Goal: Obtain resource: Download file/media

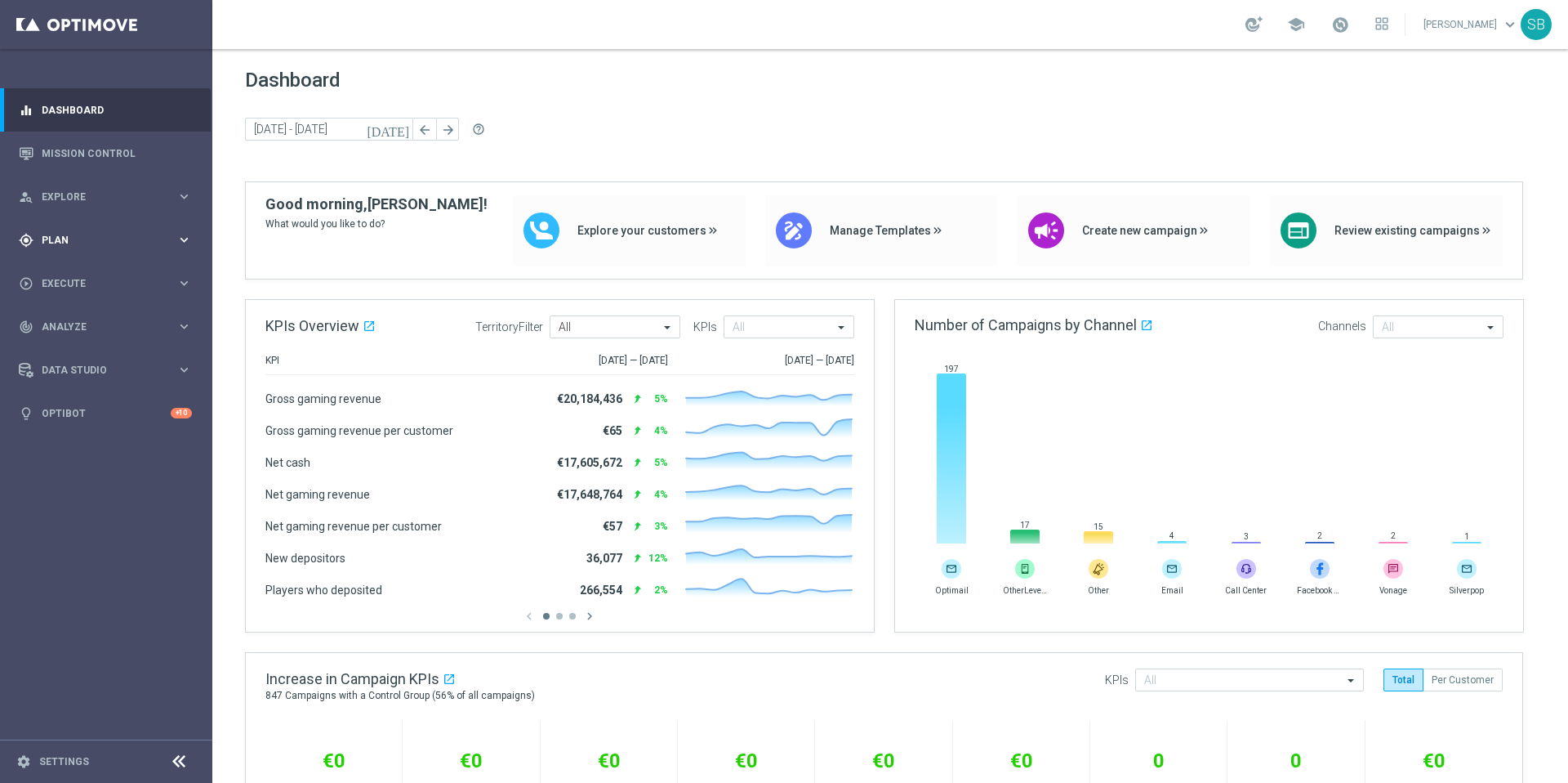
click at [77, 247] on div "gps_fixed Plan" at bounding box center [97, 240] width 157 height 15
click at [85, 277] on link "Target Groups" at bounding box center [106, 273] width 128 height 13
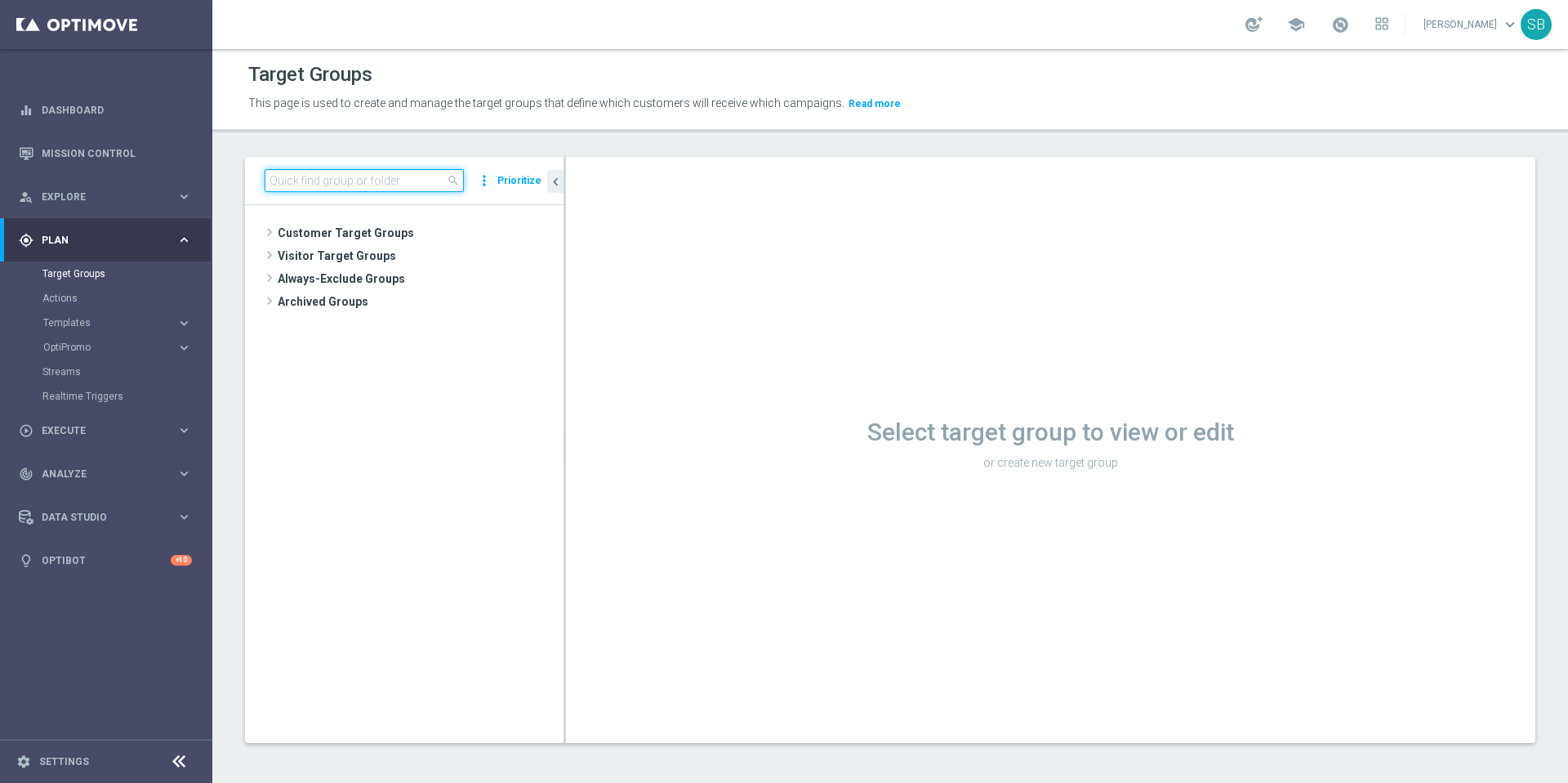
click at [326, 181] on input at bounding box center [364, 180] width 200 height 23
paste input "BR_LOT__LOTTOCASHBACK_XSELL_BET2025"
type input "BR_LOT__LOTTOCASHBACK_XSELL_BET2025"
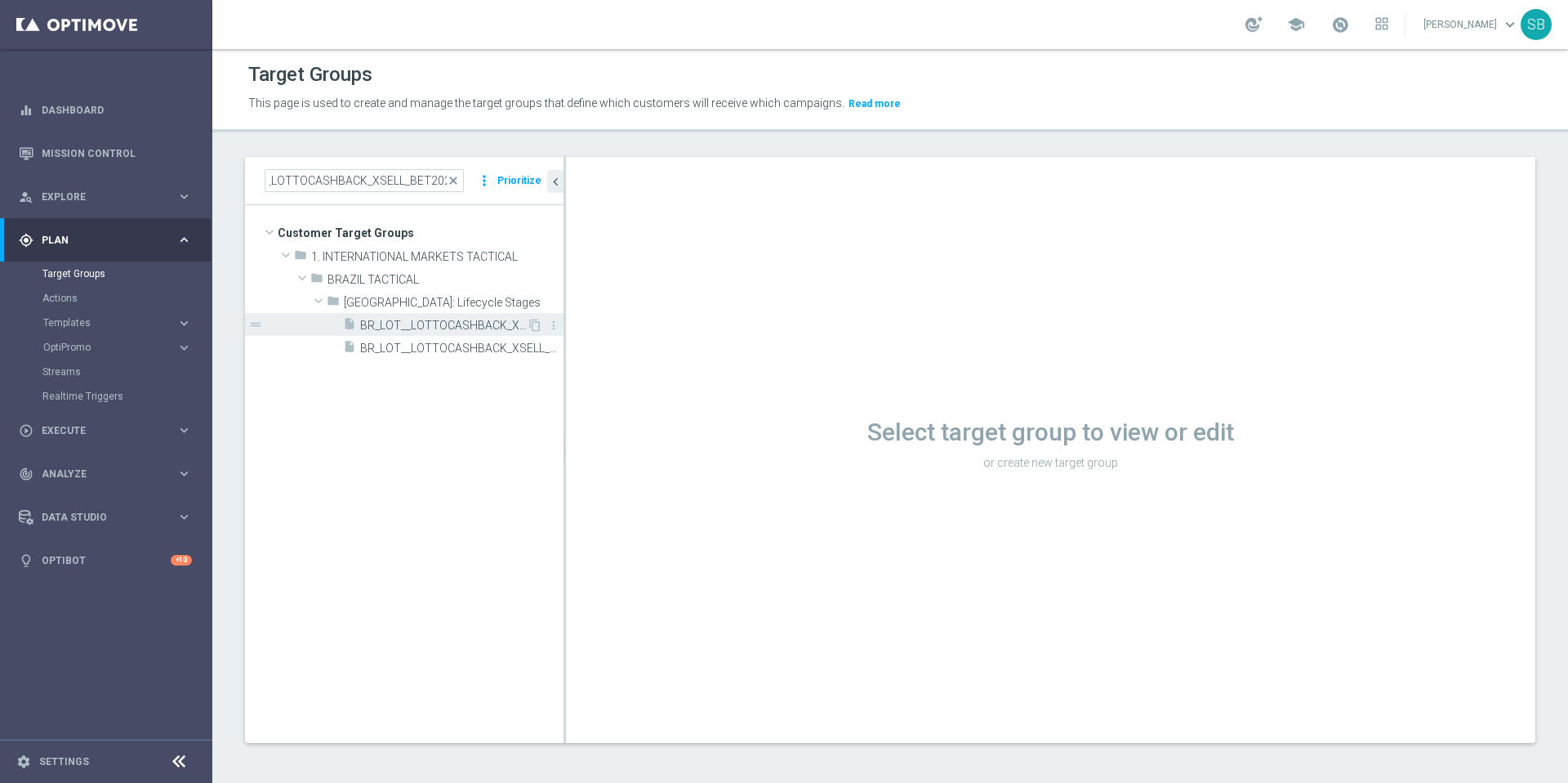
scroll to position [0, 0]
click at [438, 328] on span "BR_LOT__LOTTOCASHBACK_XSELL_BET2025" at bounding box center [443, 325] width 166 height 14
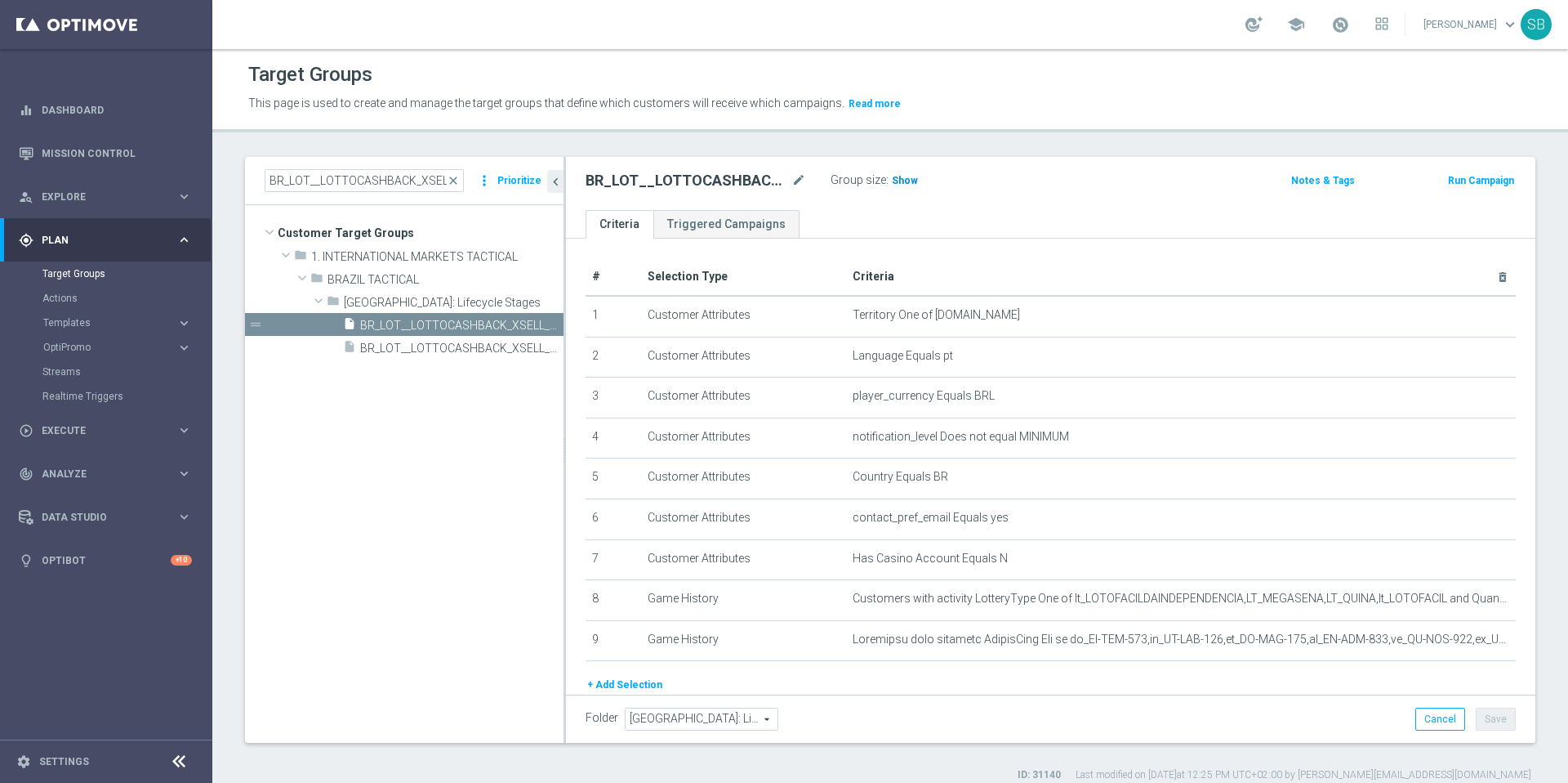
click at [898, 178] on span "Show" at bounding box center [905, 180] width 26 height 11
click at [905, 184] on span "32,733" at bounding box center [910, 182] width 34 height 16
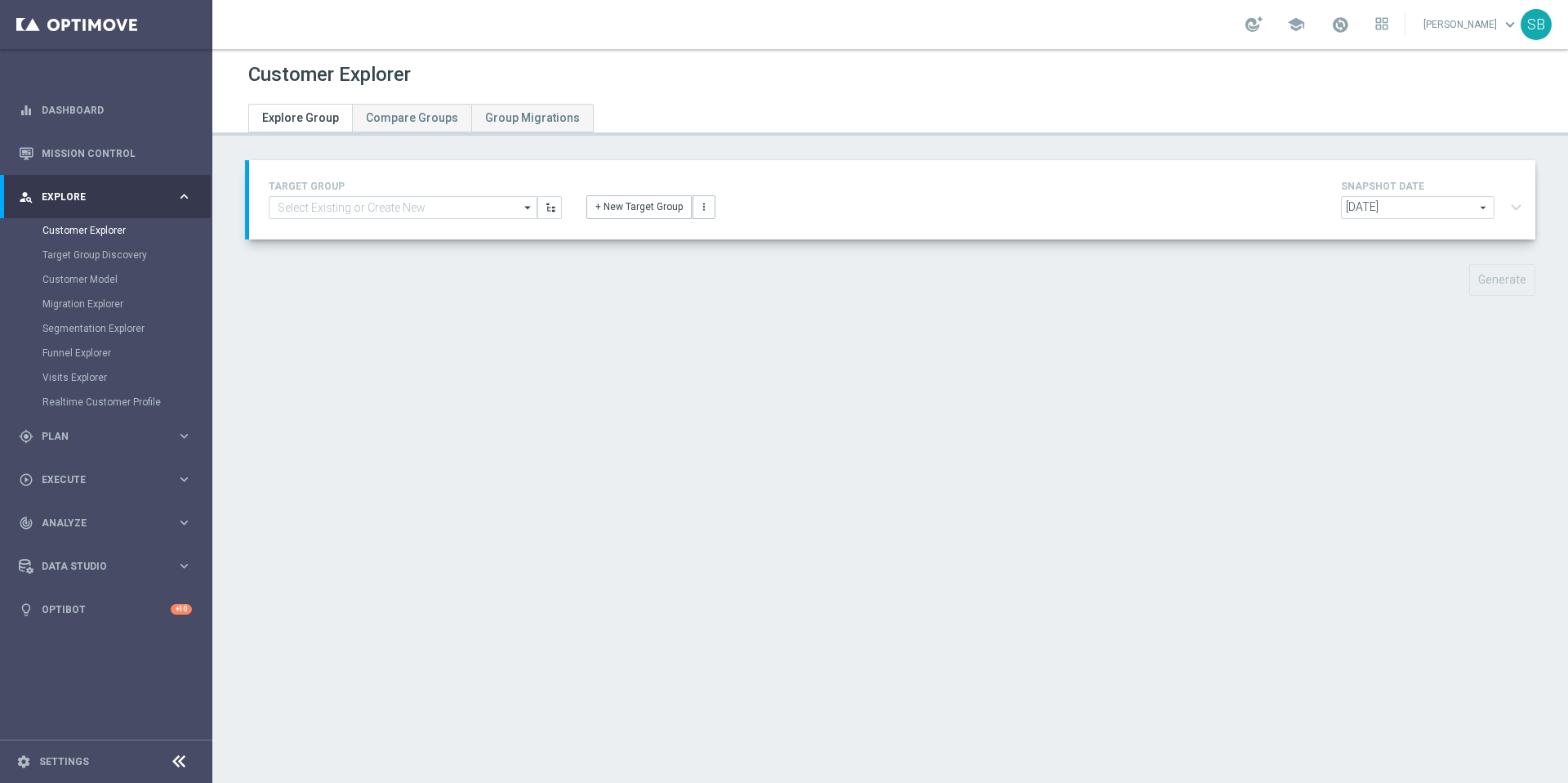
type input "BR_LOT__LOTTOCASHBACK_XSELL_BET2025"
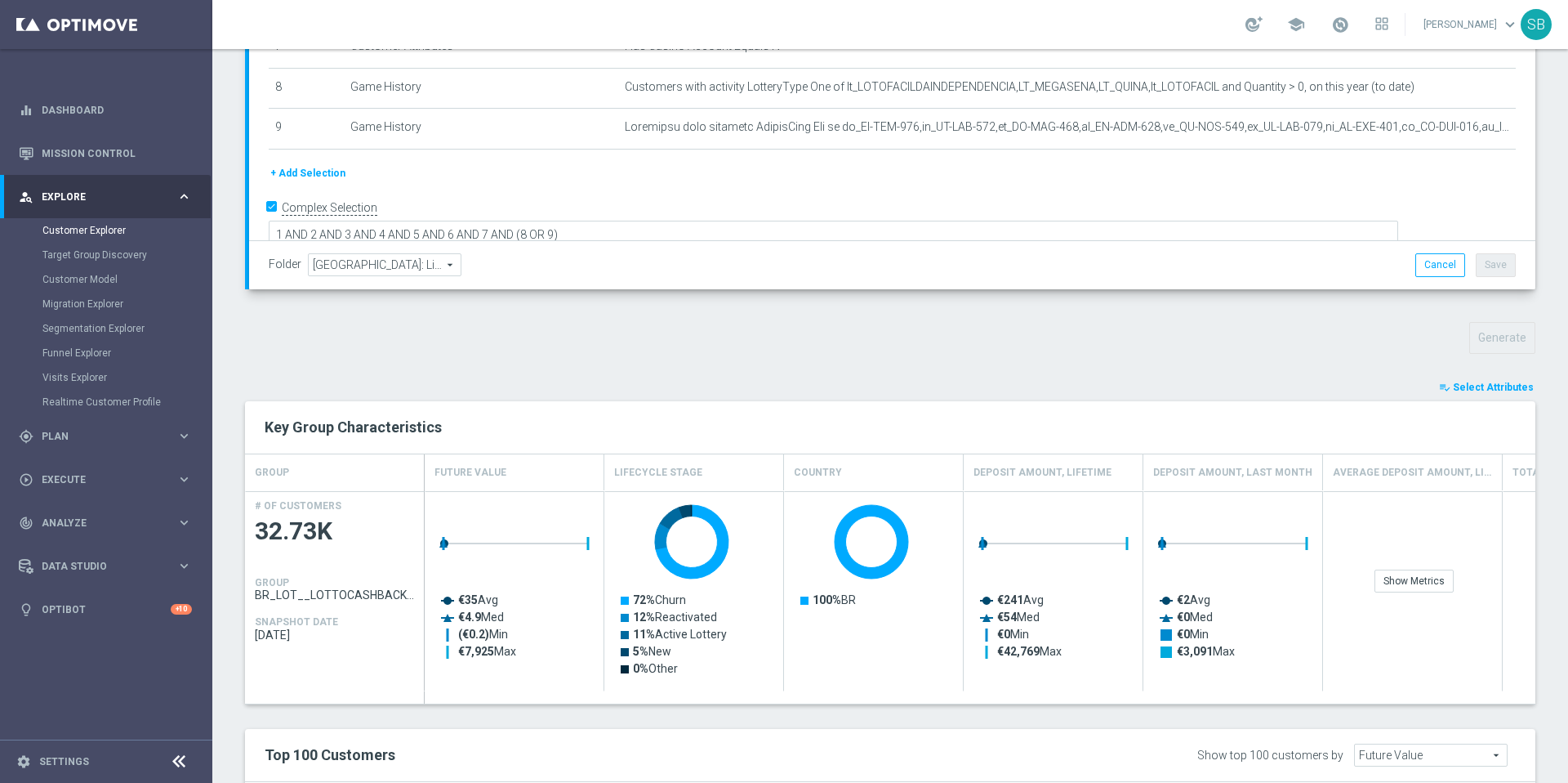
scroll to position [650, 0]
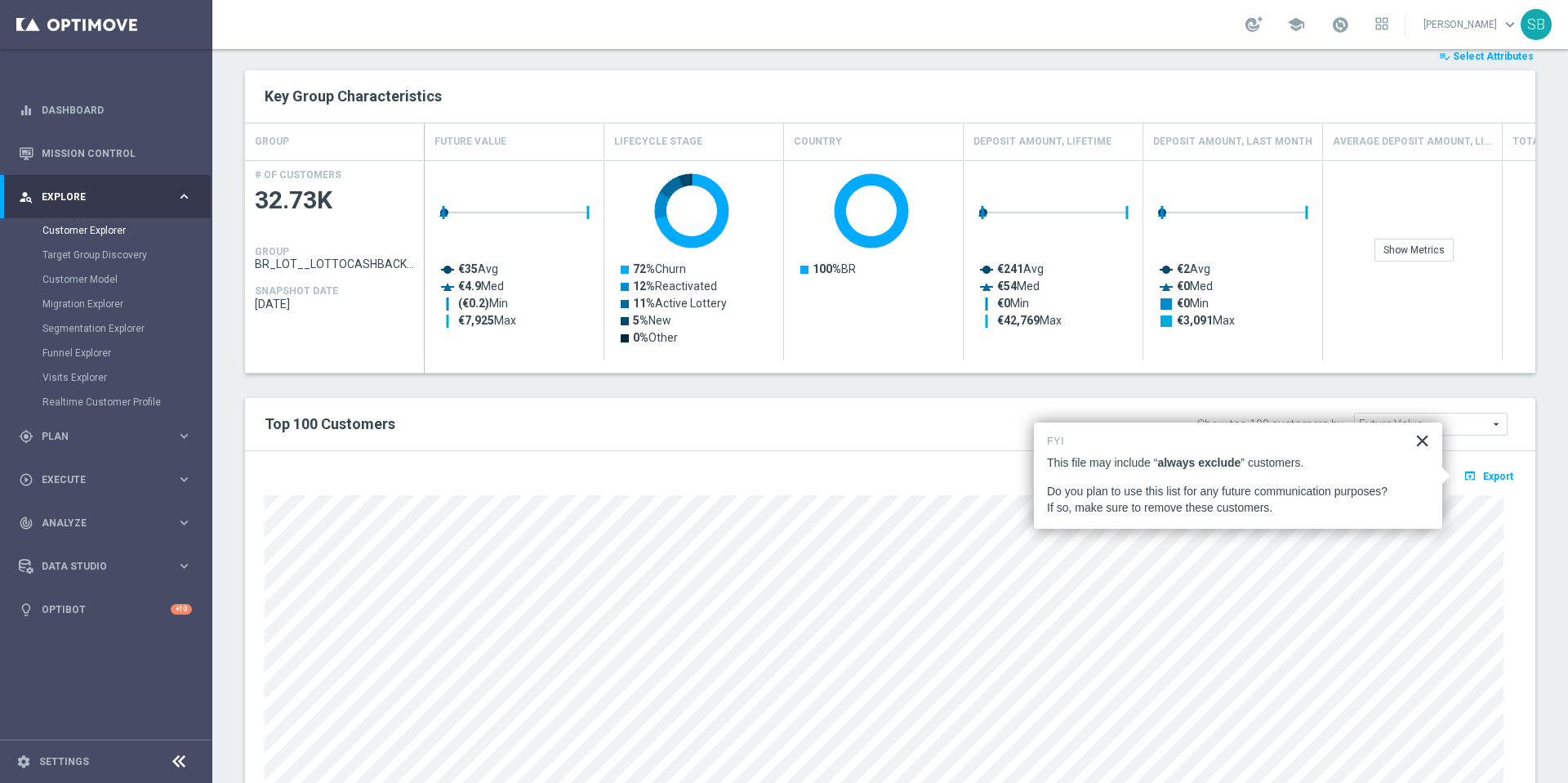
click at [1426, 445] on button "×" at bounding box center [1422, 441] width 16 height 26
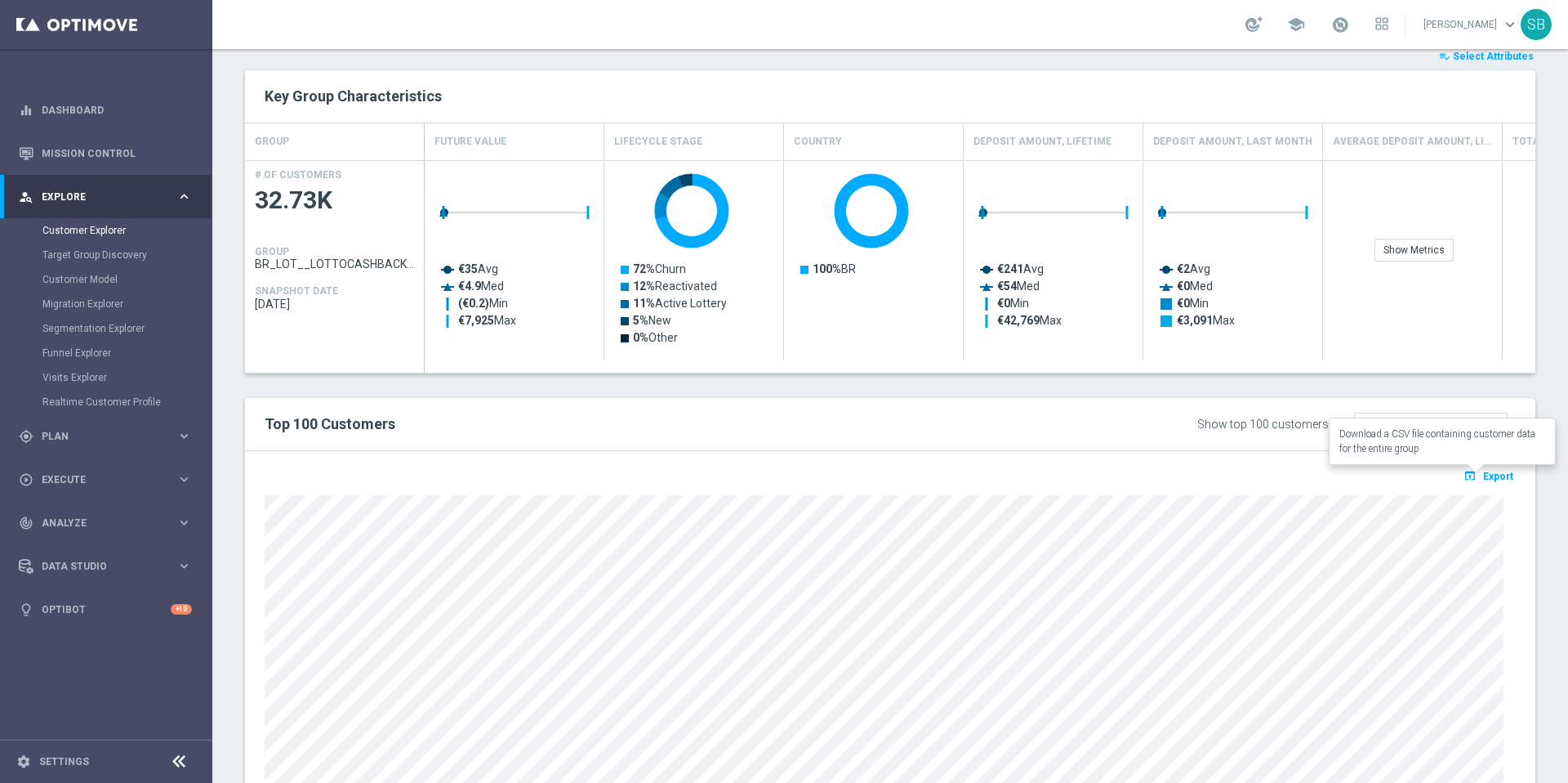
click at [1483, 480] on span "Export" at bounding box center [1498, 477] width 30 height 11
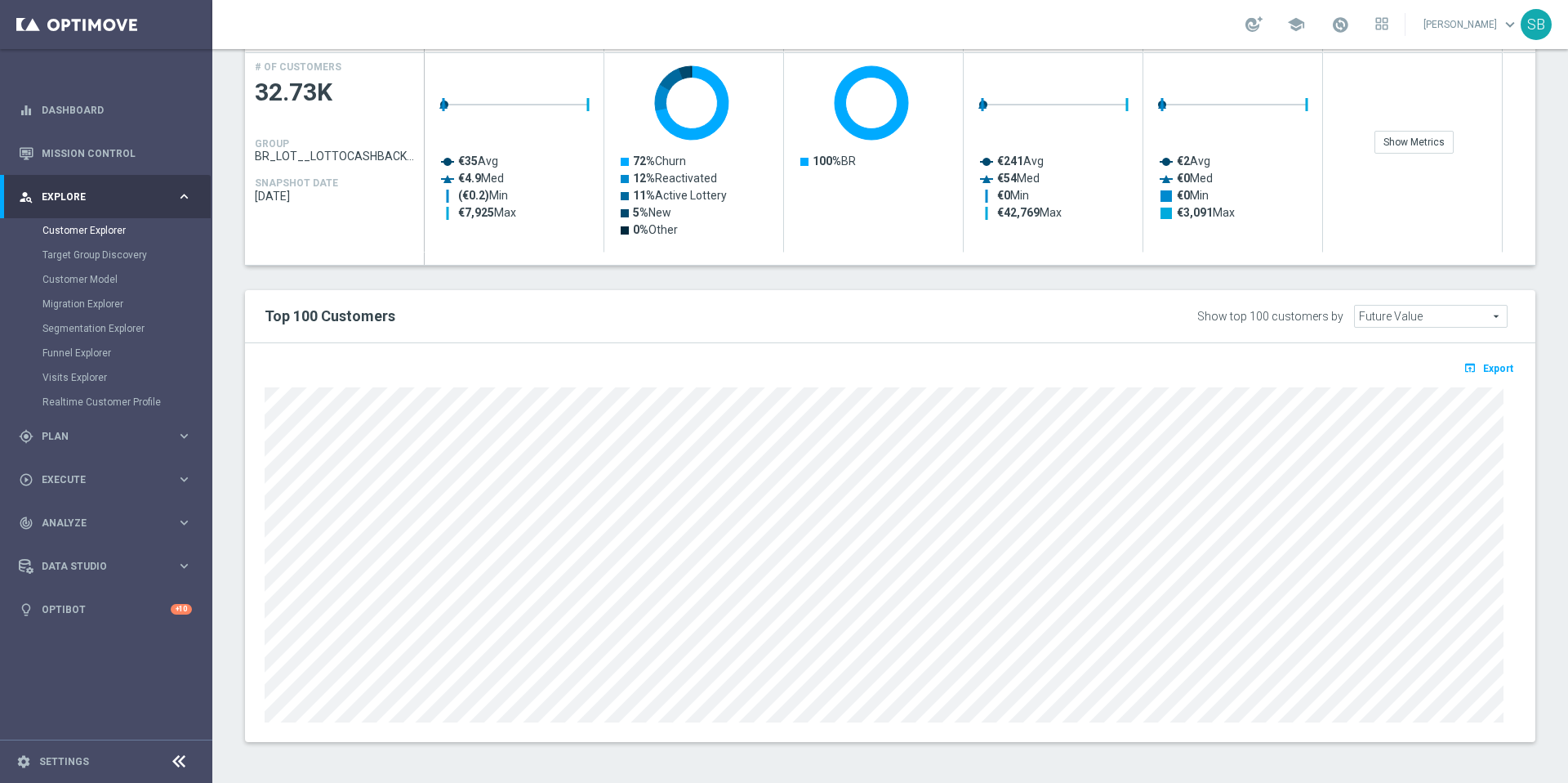
scroll to position [514, 0]
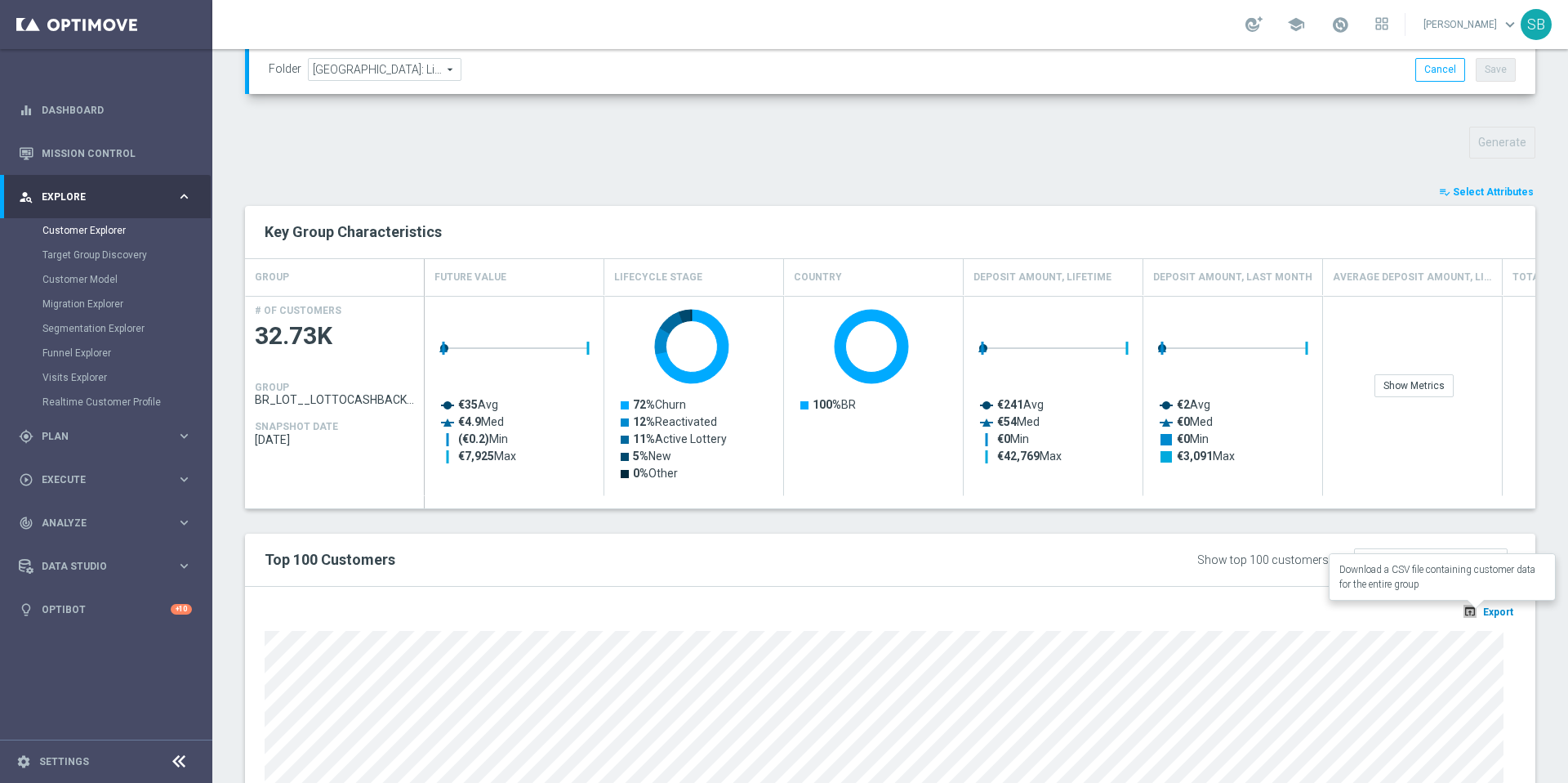
drag, startPoint x: 1464, startPoint y: 613, endPoint x: 1477, endPoint y: 616, distance: 13.3
click at [1477, 616] on button "open_in_browser Export" at bounding box center [1489, 611] width 55 height 21
